Goal: Find specific page/section: Find specific page/section

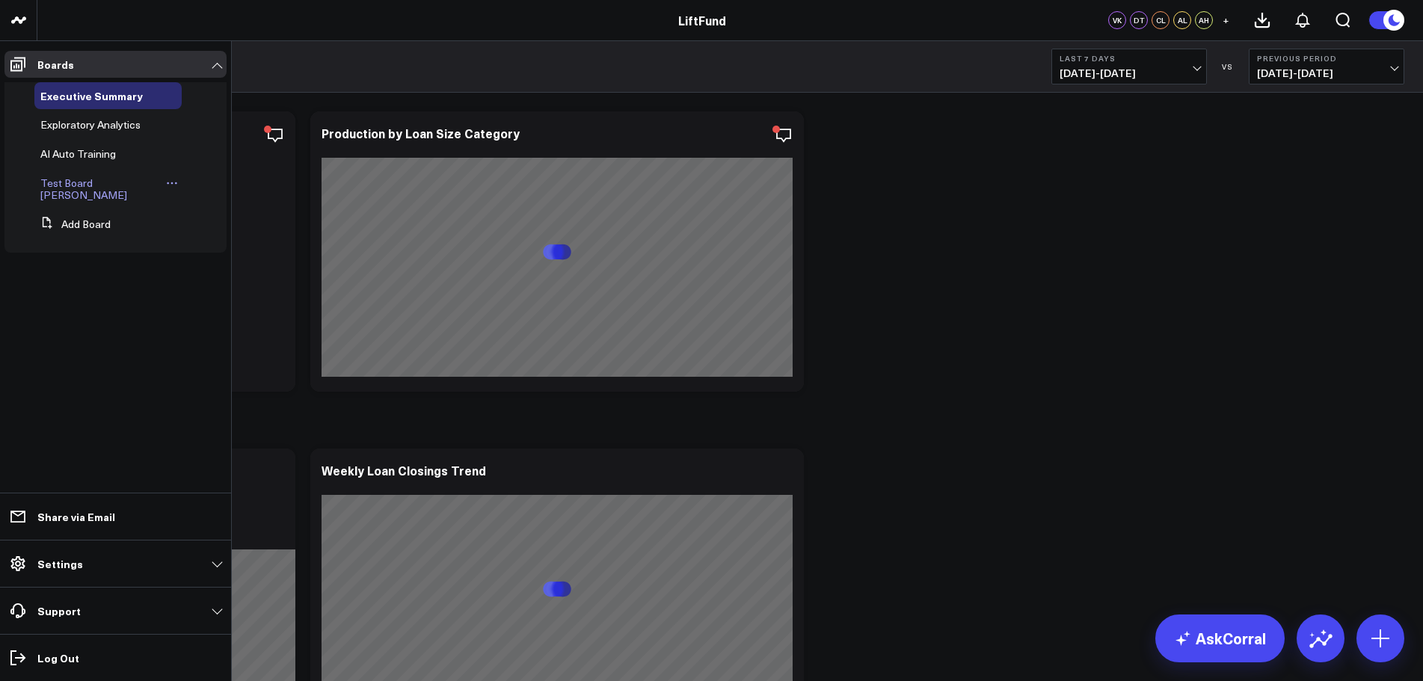
click at [90, 188] on span "Test Board [PERSON_NAME]" at bounding box center [83, 189] width 87 height 26
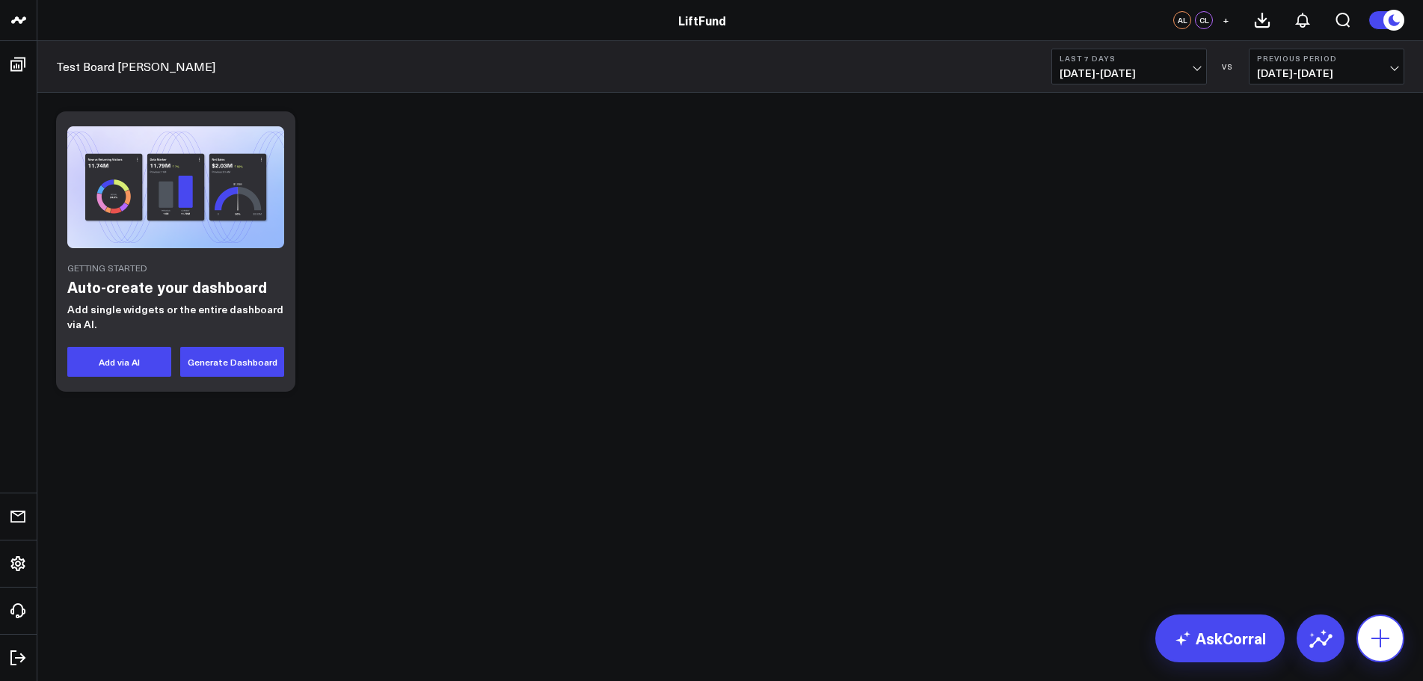
click at [1380, 648] on icon at bounding box center [1380, 639] width 24 height 24
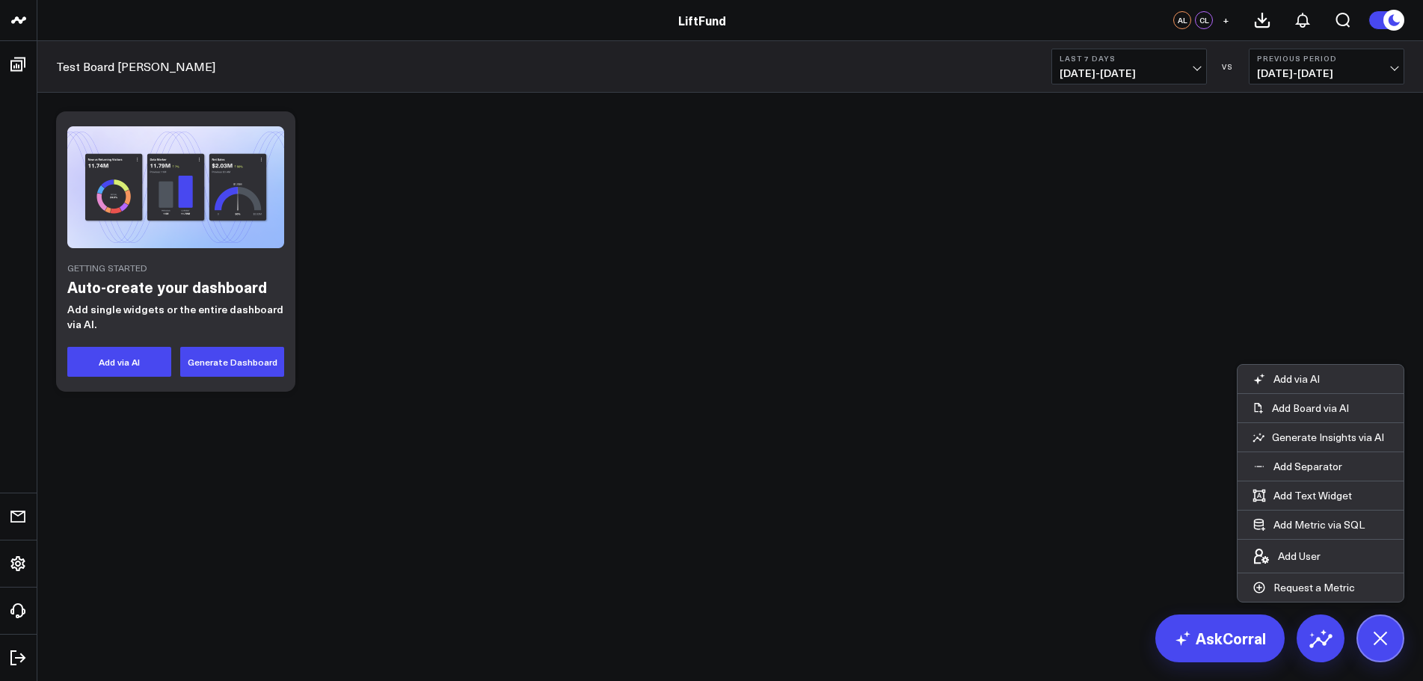
drag, startPoint x: 938, startPoint y: 441, endPoint x: 959, endPoint y: 447, distance: 21.8
click at [941, 440] on div "Getting Started Auto-create your dashboard Add single widgets or the entire das…" at bounding box center [730, 291] width 1386 height 396
click at [1009, 338] on div "Getting Started Auto-create your dashboard Add single widgets or the entire das…" at bounding box center [730, 251] width 1363 height 295
click at [1101, 355] on div "Getting Started Auto-create your dashboard Add single widgets or the entire das…" at bounding box center [730, 251] width 1363 height 295
